Goal: Task Accomplishment & Management: Manage account settings

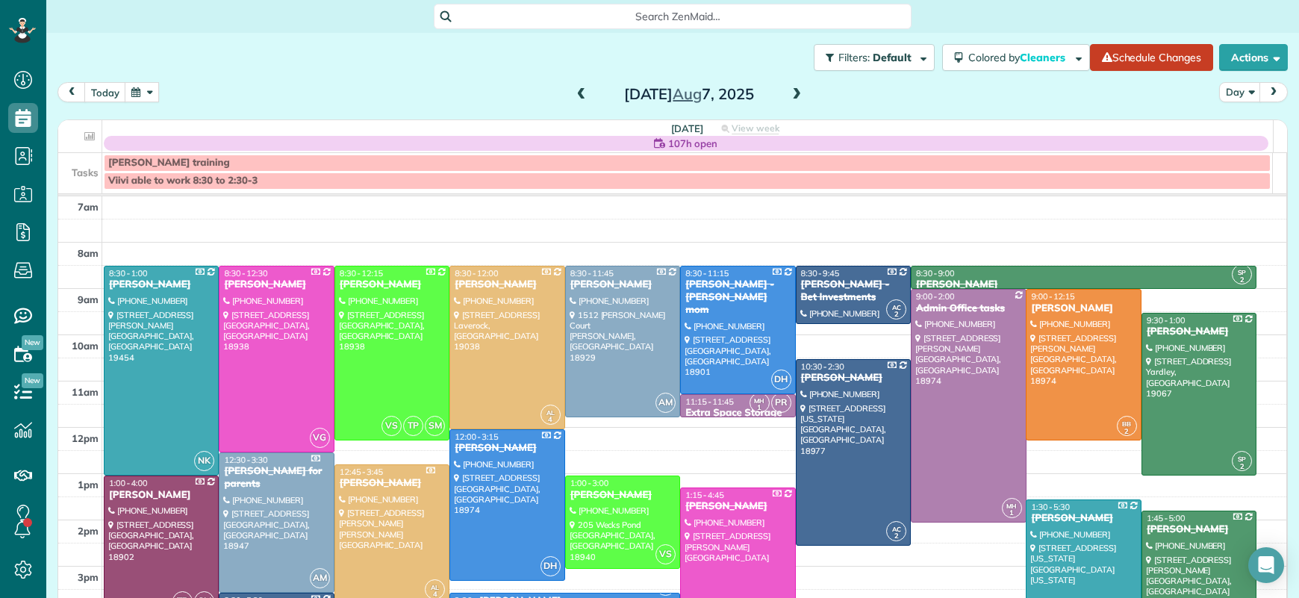
scroll to position [50, 0]
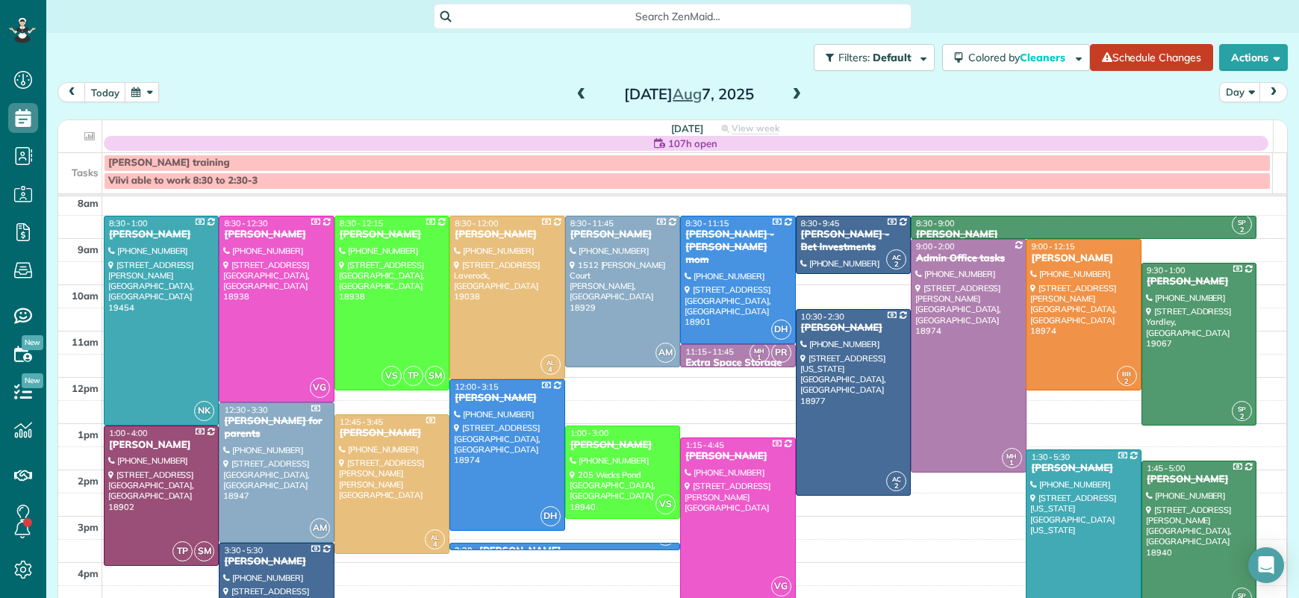
drag, startPoint x: 576, startPoint y: 93, endPoint x: 719, endPoint y: 90, distance: 143.3
click at [581, 93] on span at bounding box center [581, 94] width 16 height 13
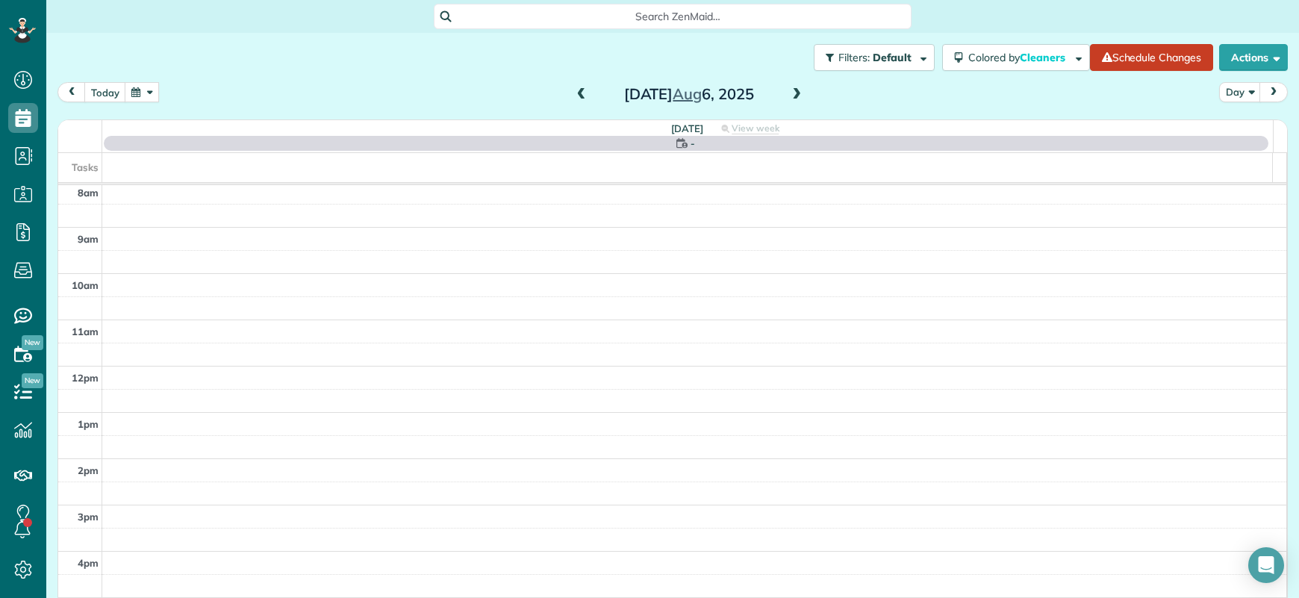
scroll to position [0, 0]
click at [135, 96] on button "button" at bounding box center [142, 92] width 34 height 20
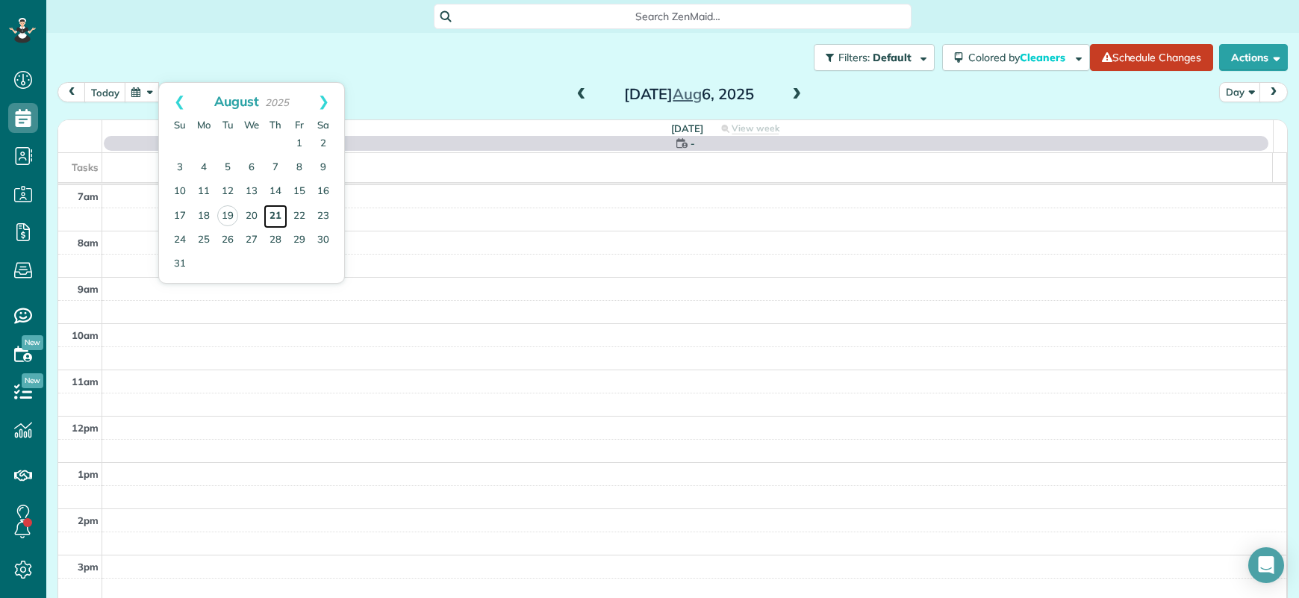
click at [275, 219] on link "21" at bounding box center [275, 216] width 24 height 24
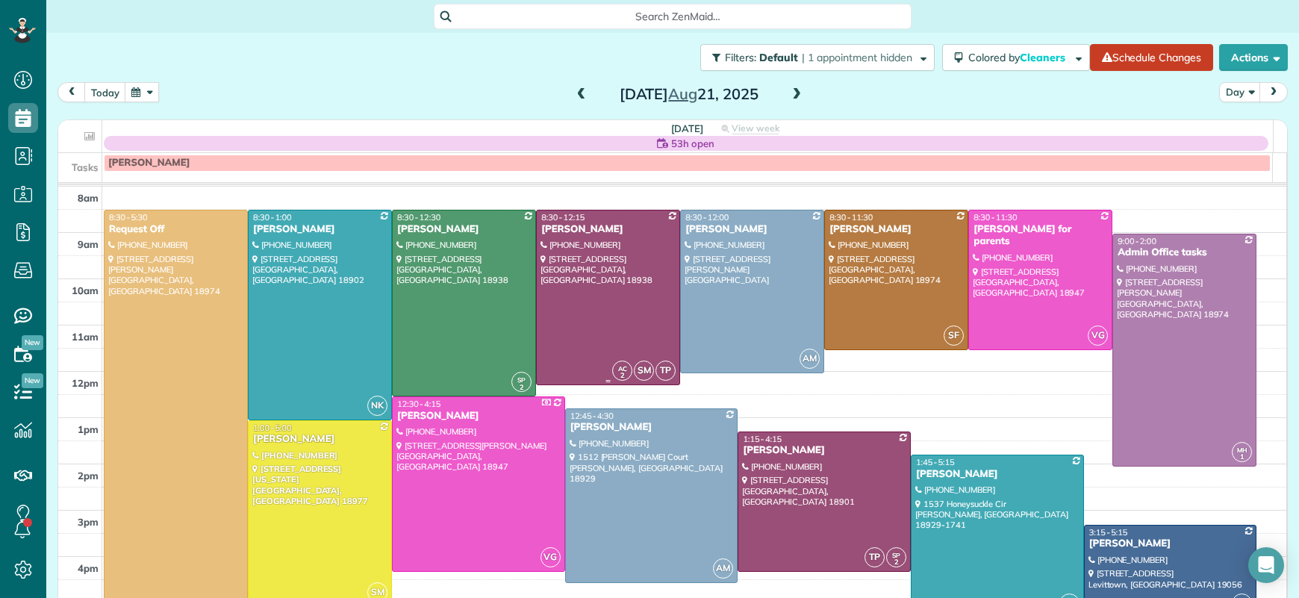
scroll to position [54, 0]
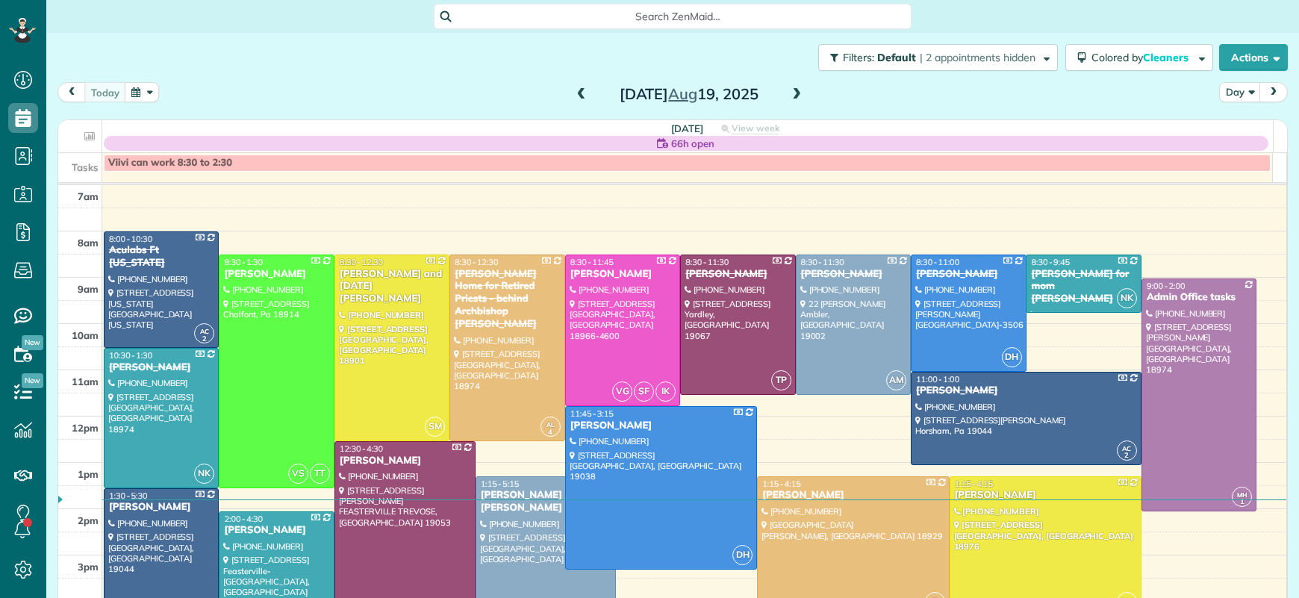
scroll to position [6, 6]
click at [793, 95] on span at bounding box center [796, 94] width 16 height 13
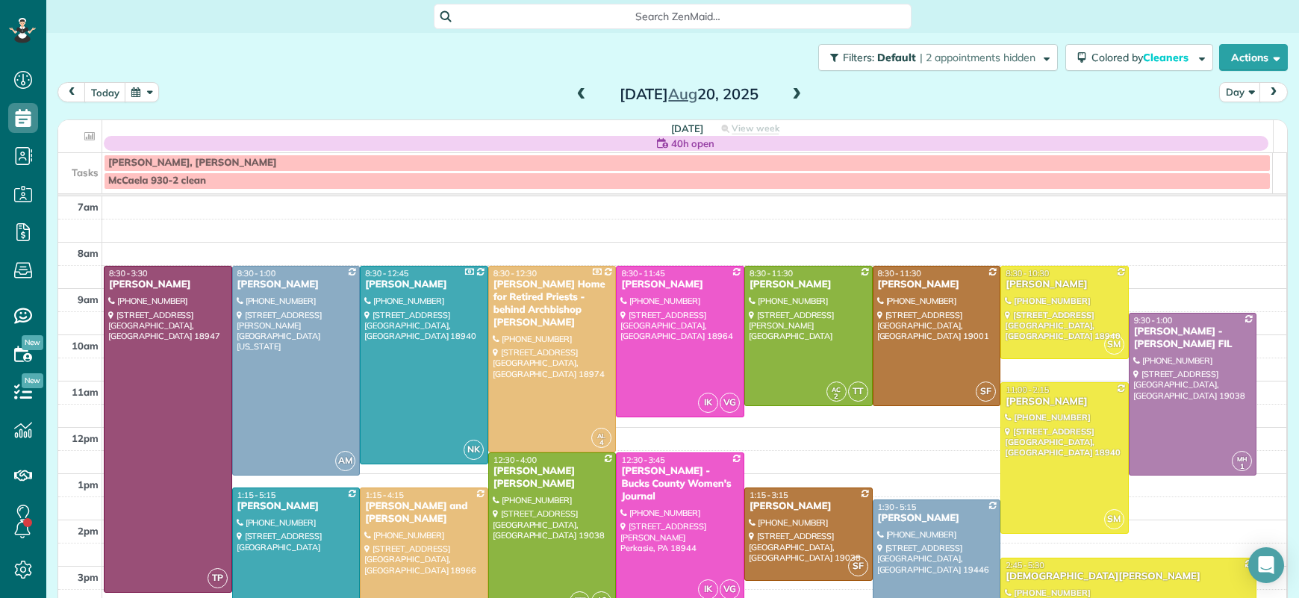
click at [793, 96] on span at bounding box center [796, 94] width 16 height 13
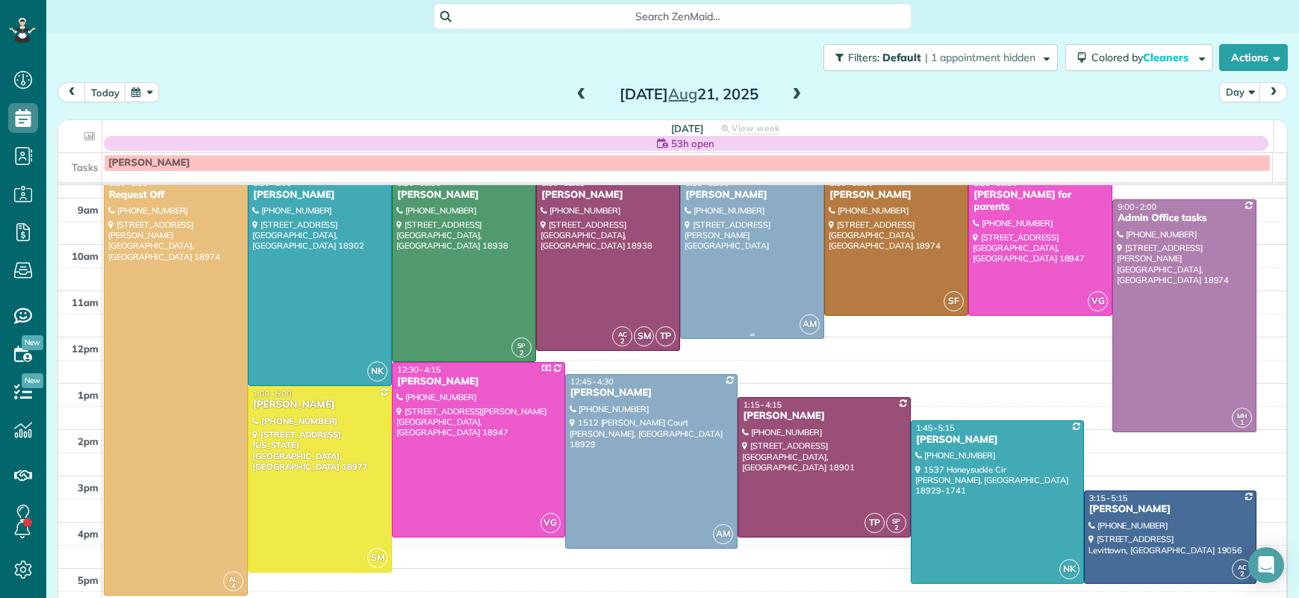
scroll to position [83, 0]
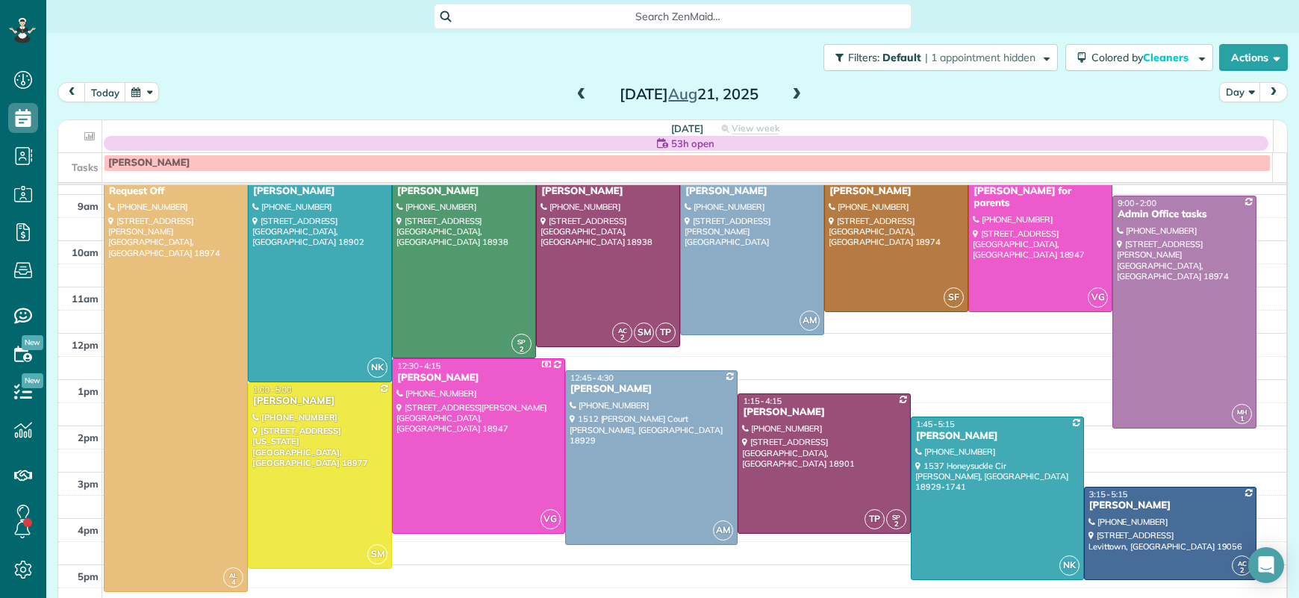
click at [584, 87] on div "[DATE]" at bounding box center [688, 94] width 239 height 24
click at [585, 88] on div "[DATE]" at bounding box center [688, 94] width 239 height 24
click at [573, 93] on span at bounding box center [581, 94] width 16 height 13
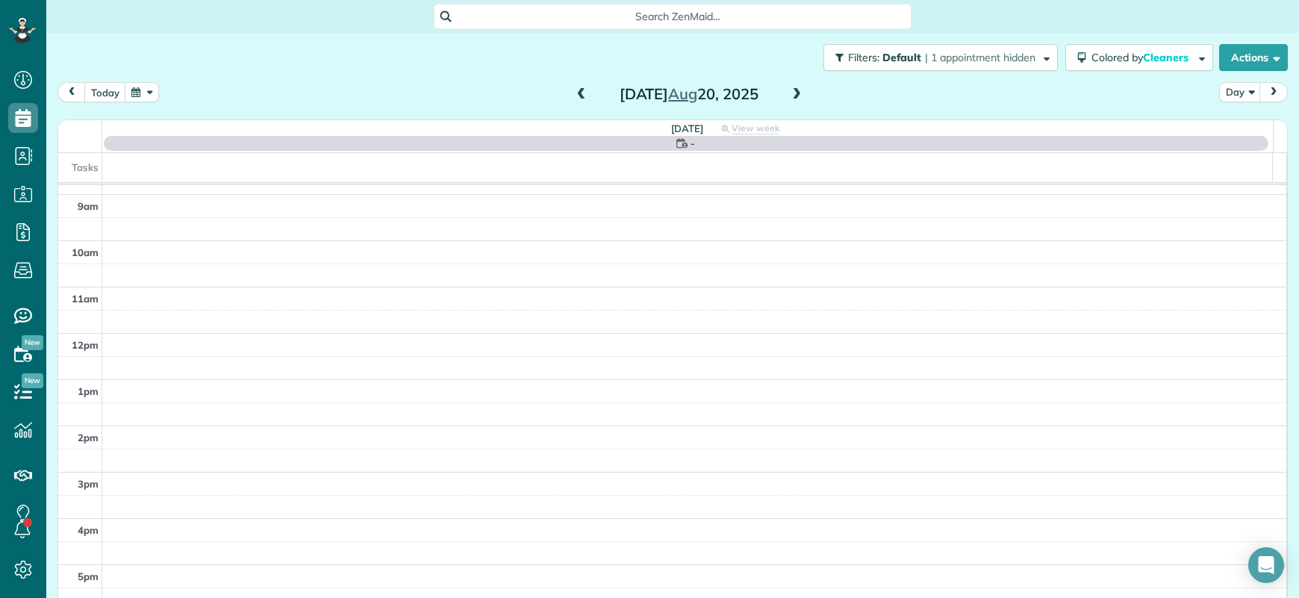
scroll to position [0, 0]
click at [573, 92] on span at bounding box center [581, 94] width 16 height 13
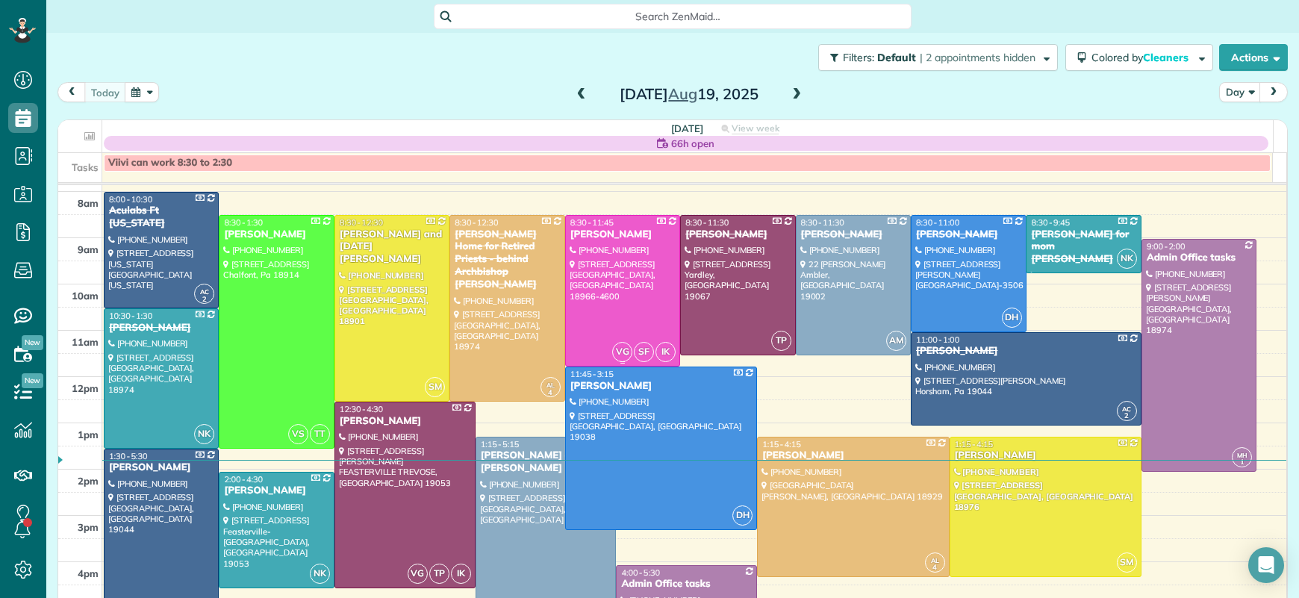
scroll to position [57, 0]
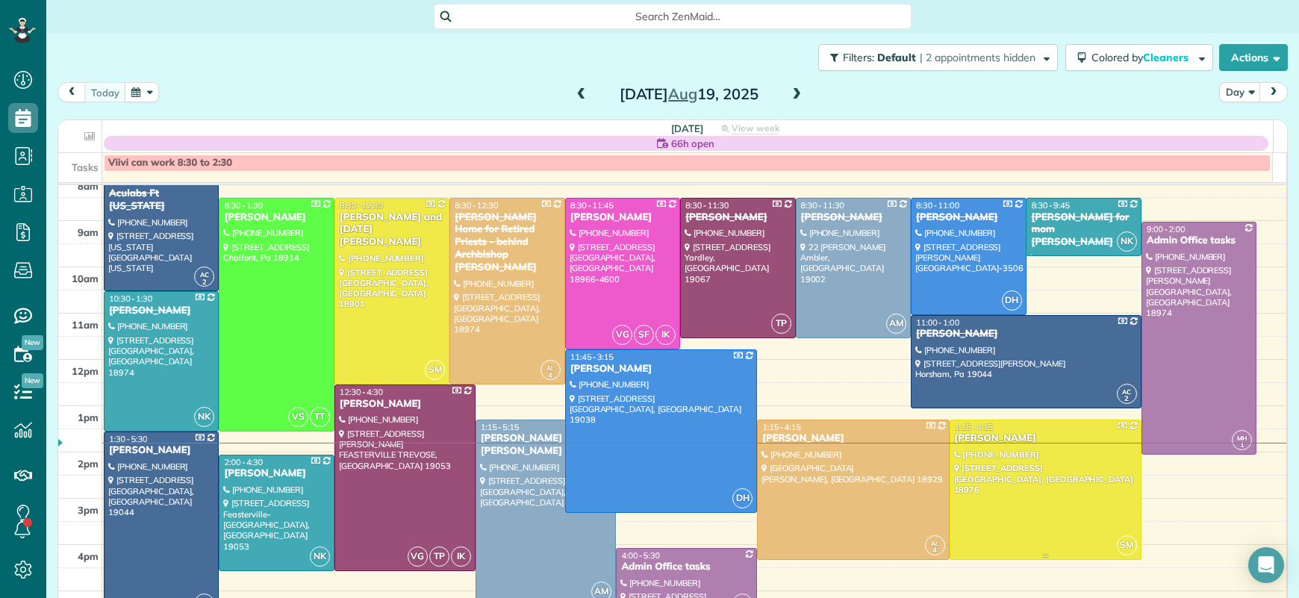
click at [973, 128] on div "AC 2 8:00 - 10:30 Aculabs Ft [US_STATE] (732) 719-[GEOGRAPHIC_DATA][STREET_ADDR…" at bounding box center [694, 128] width 1184 height 0
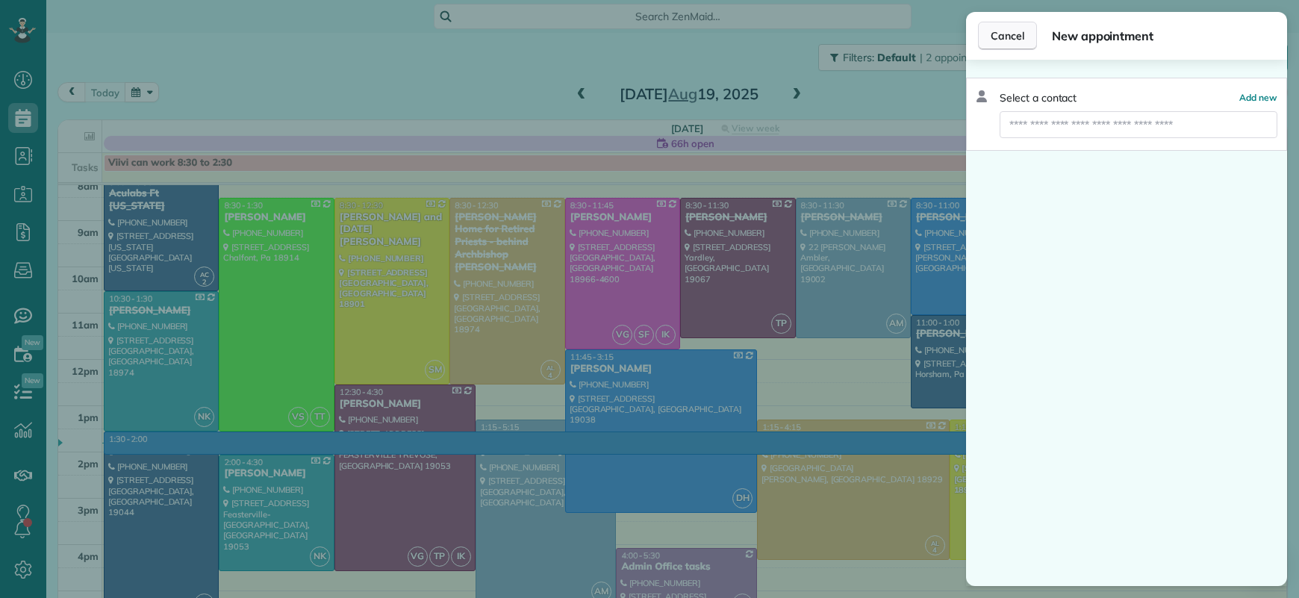
click at [1019, 41] on span "Cancel" at bounding box center [1007, 35] width 34 height 15
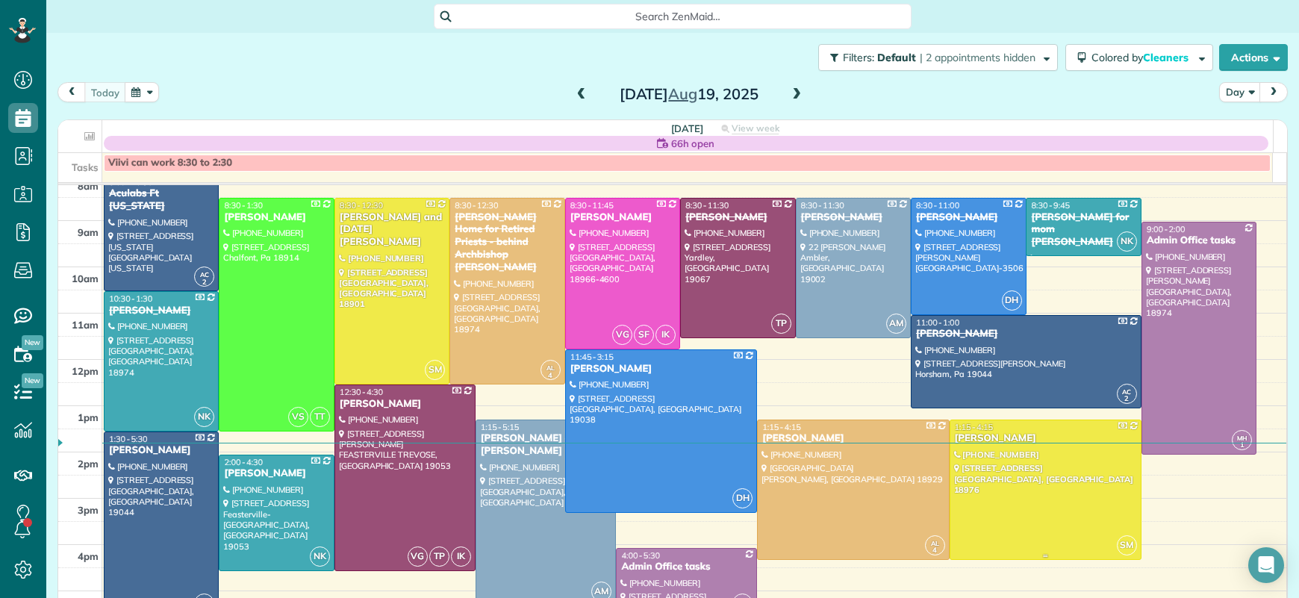
click at [968, 440] on div "[PERSON_NAME]" at bounding box center [1045, 438] width 183 height 13
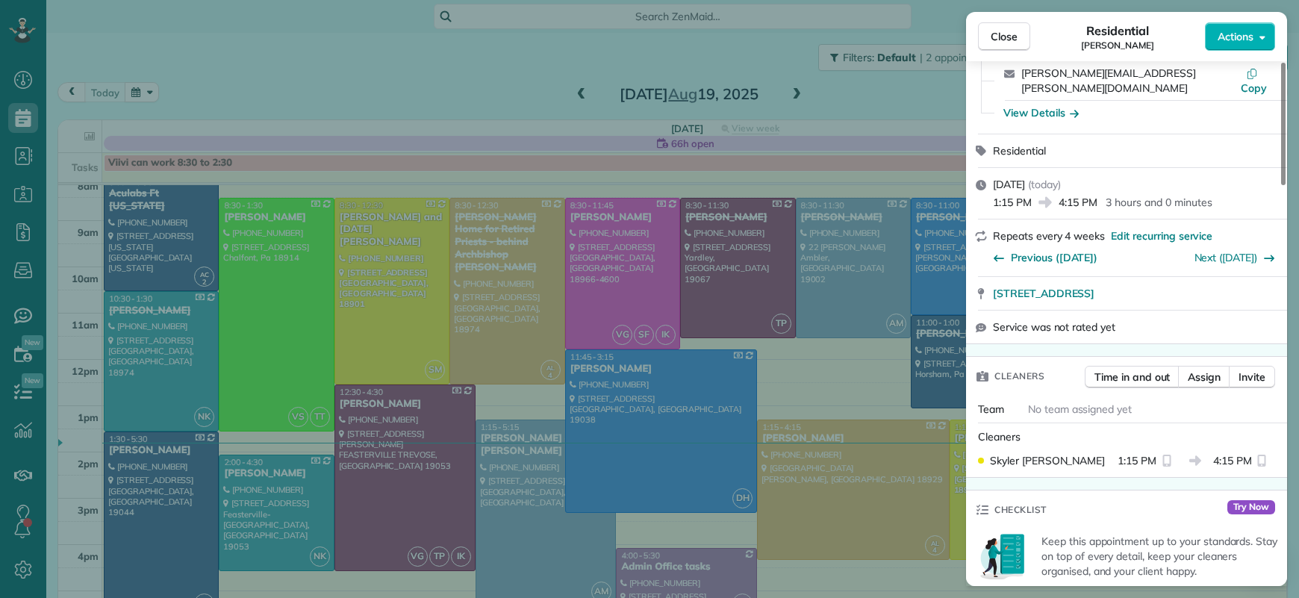
scroll to position [60, 0]
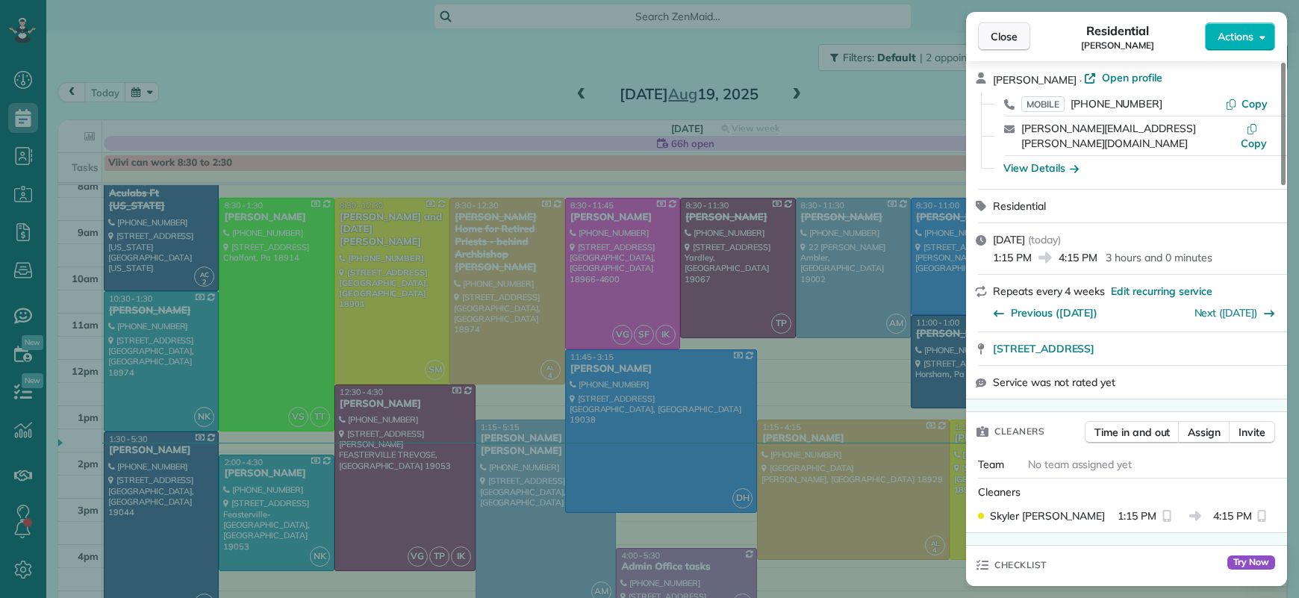
click at [1012, 29] on span "Close" at bounding box center [1003, 36] width 27 height 15
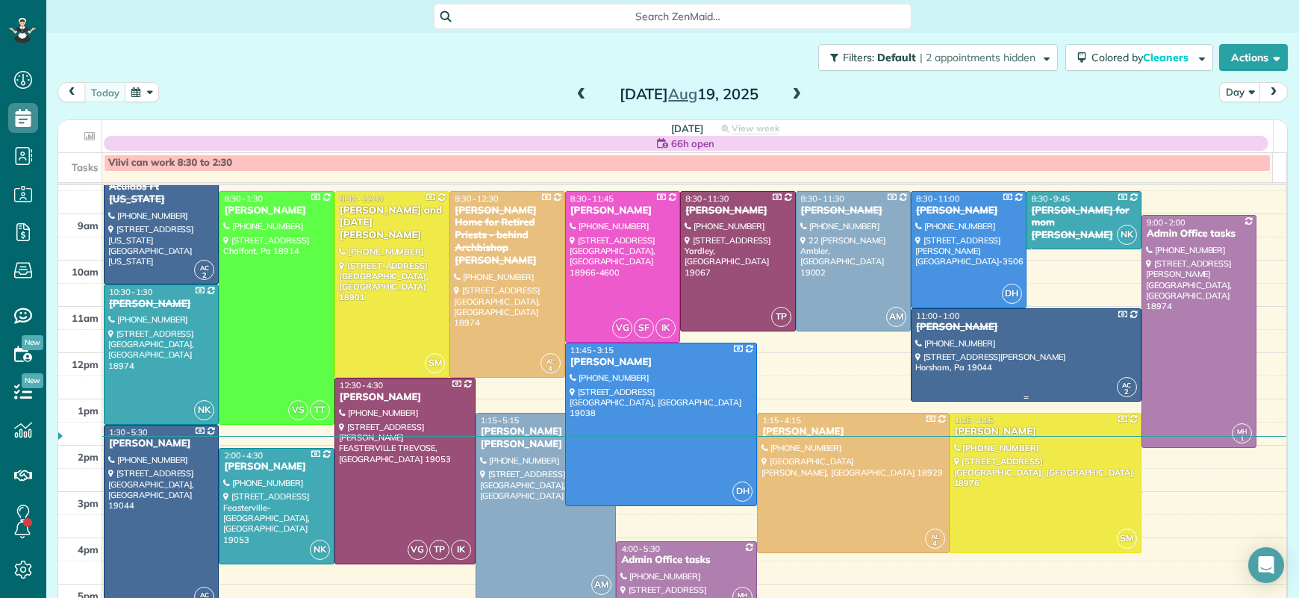
scroll to position [79, 0]
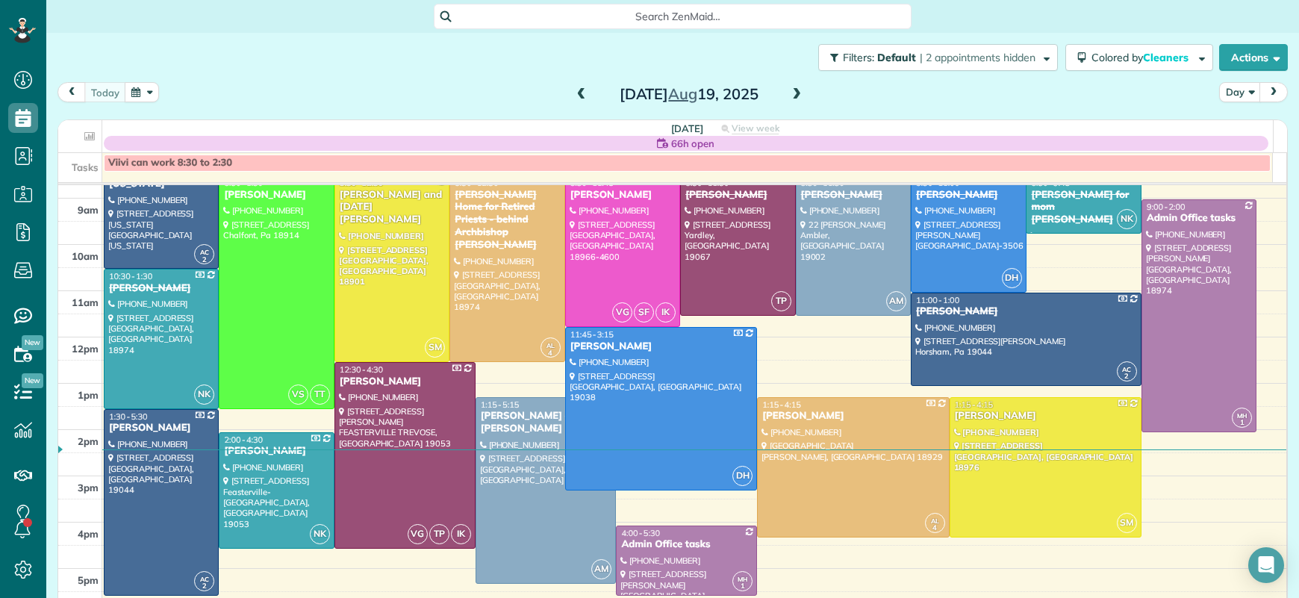
click at [791, 93] on span at bounding box center [796, 94] width 16 height 13
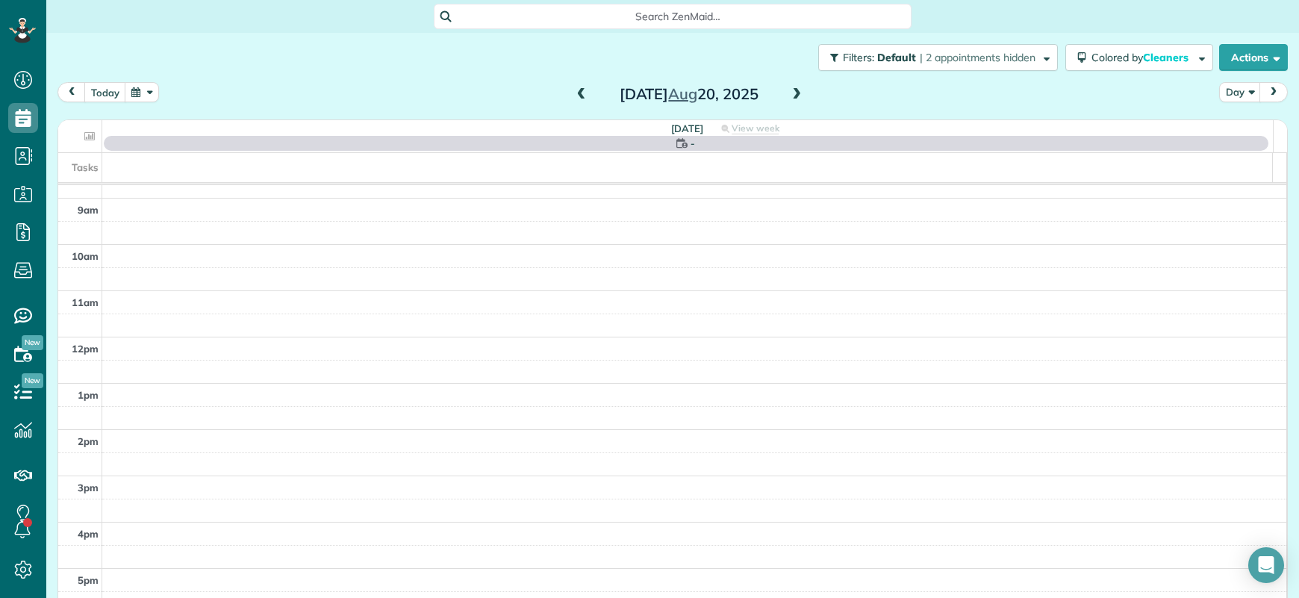
scroll to position [0, 0]
click at [791, 93] on span at bounding box center [796, 94] width 16 height 13
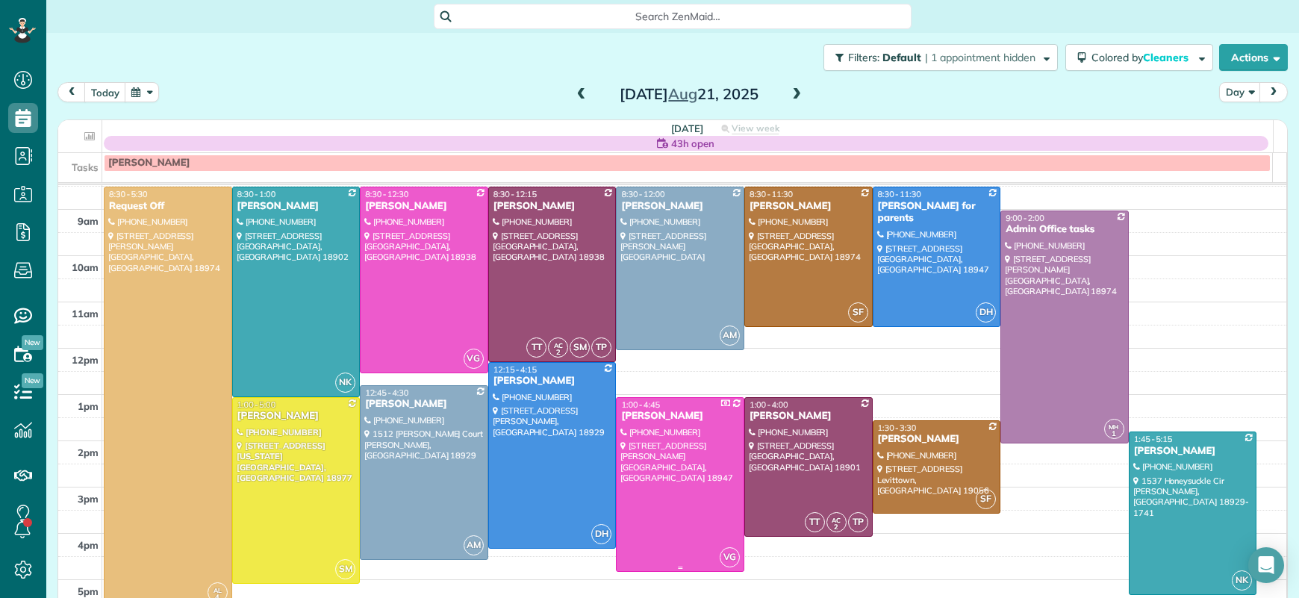
scroll to position [64, 0]
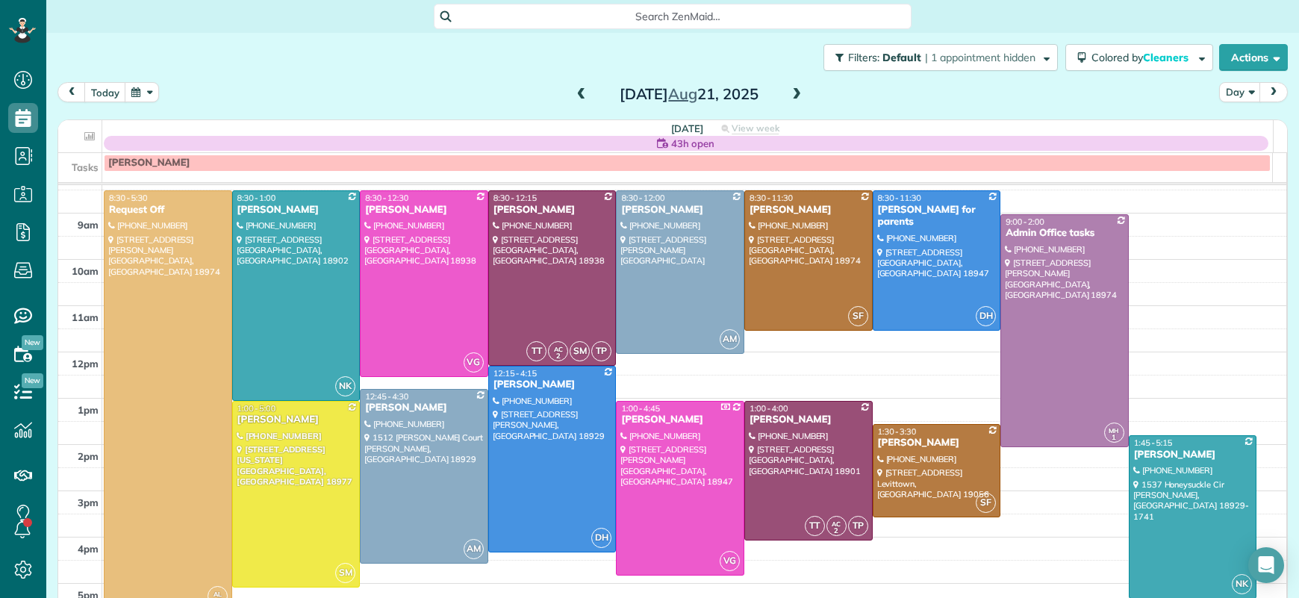
click at [788, 93] on span at bounding box center [796, 94] width 16 height 13
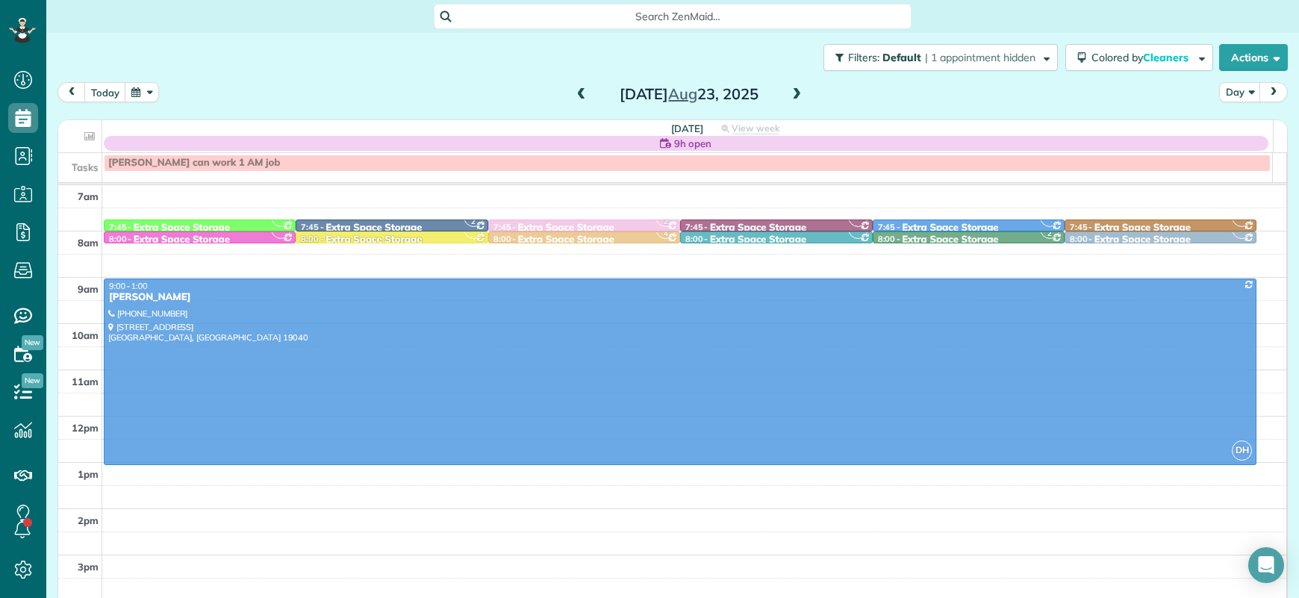
click at [788, 93] on span at bounding box center [796, 94] width 16 height 13
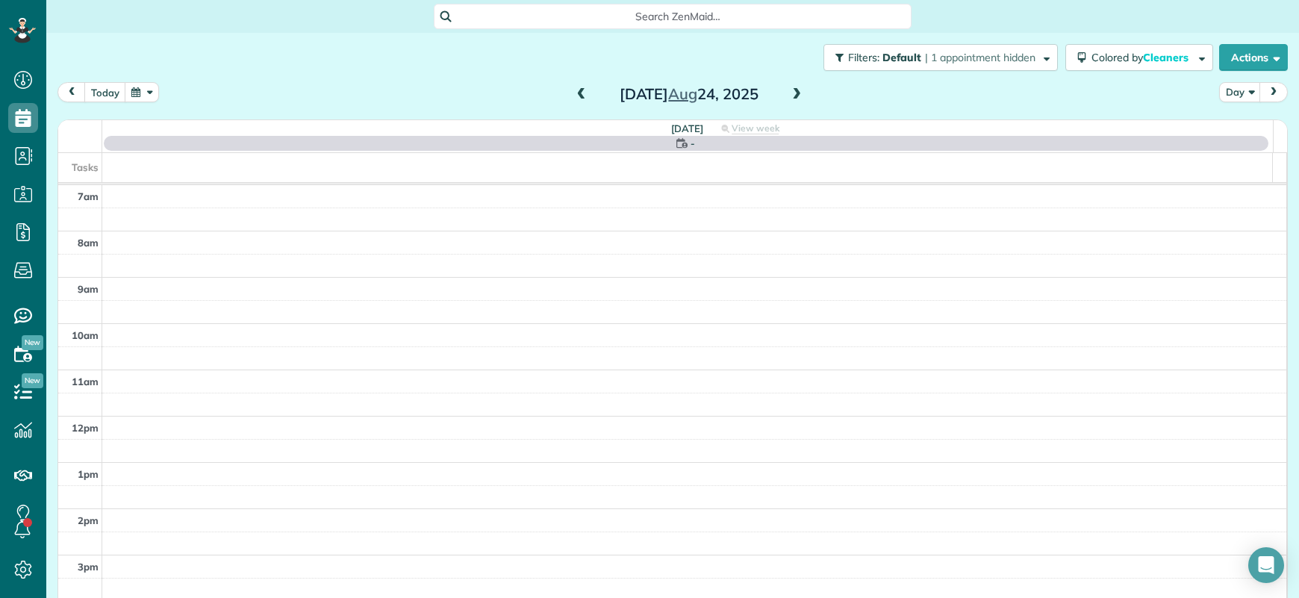
click at [788, 93] on span at bounding box center [796, 94] width 16 height 13
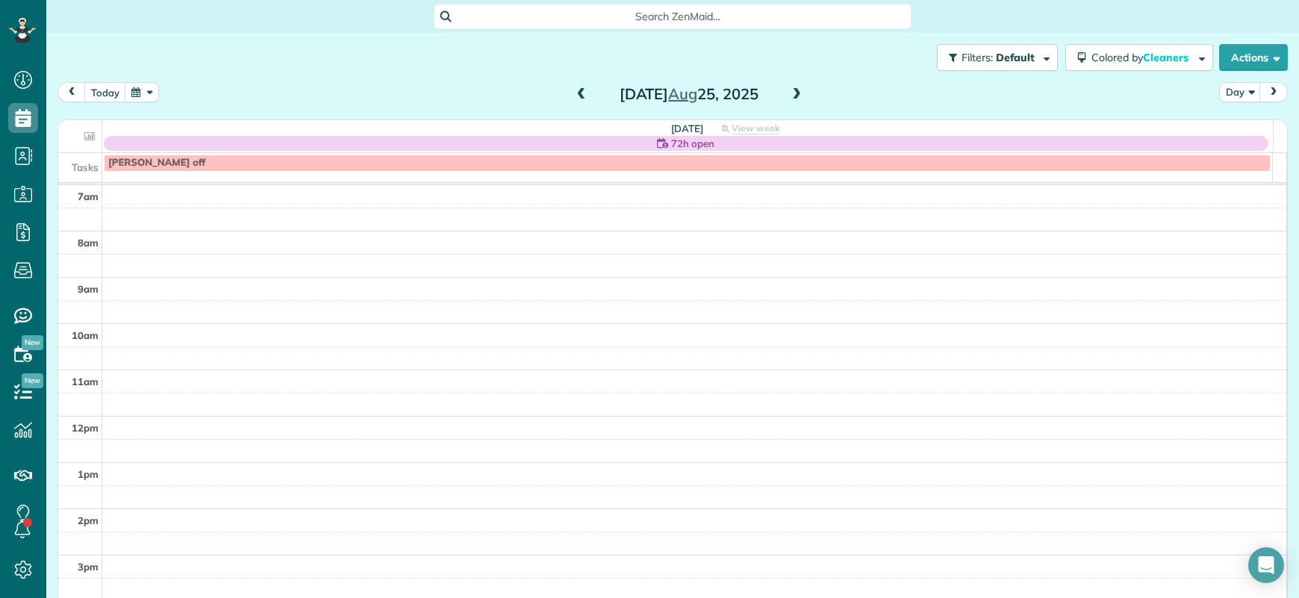
click at [573, 94] on span at bounding box center [581, 94] width 16 height 13
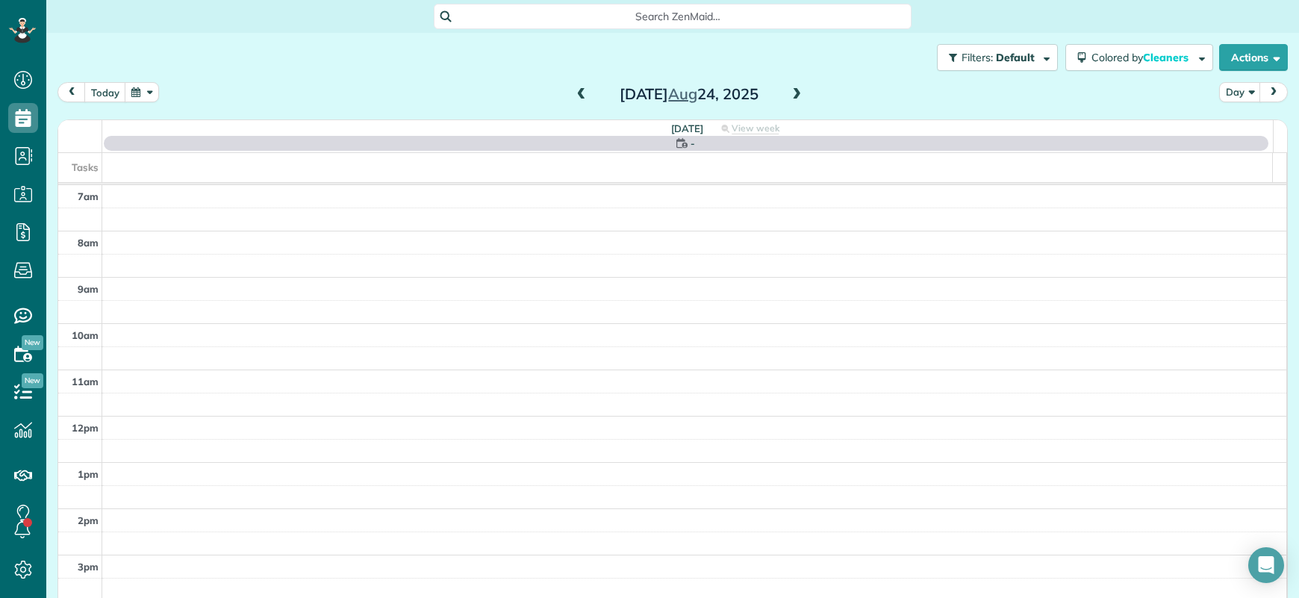
click at [573, 94] on span at bounding box center [581, 94] width 16 height 13
click at [573, 93] on span at bounding box center [581, 94] width 16 height 13
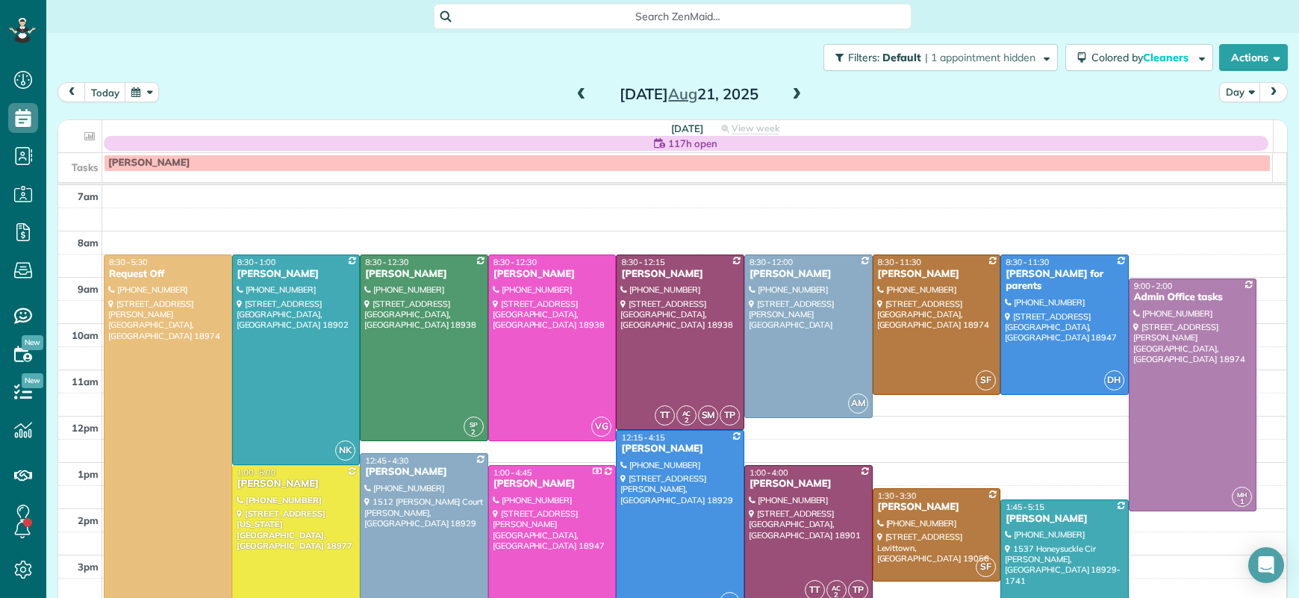
click at [577, 93] on span at bounding box center [581, 94] width 16 height 13
